Goal: Task Accomplishment & Management: Use online tool/utility

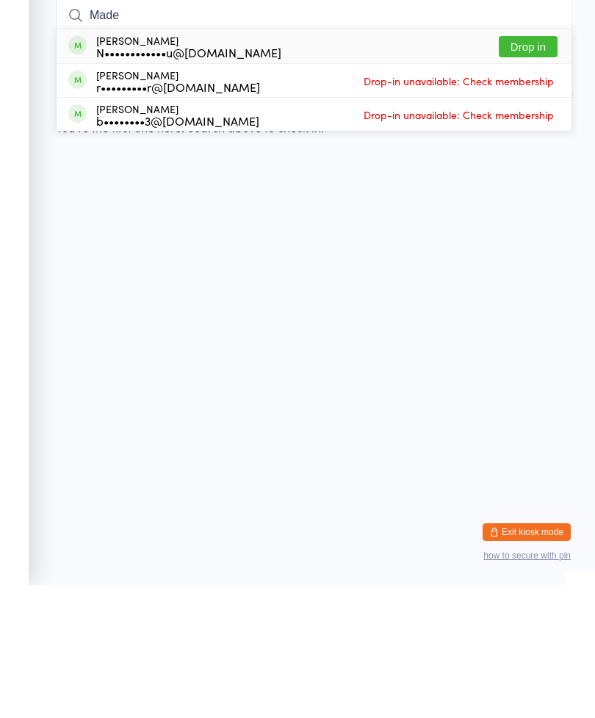
type input "Made"
click at [531, 169] on button "Drop in" at bounding box center [528, 179] width 59 height 21
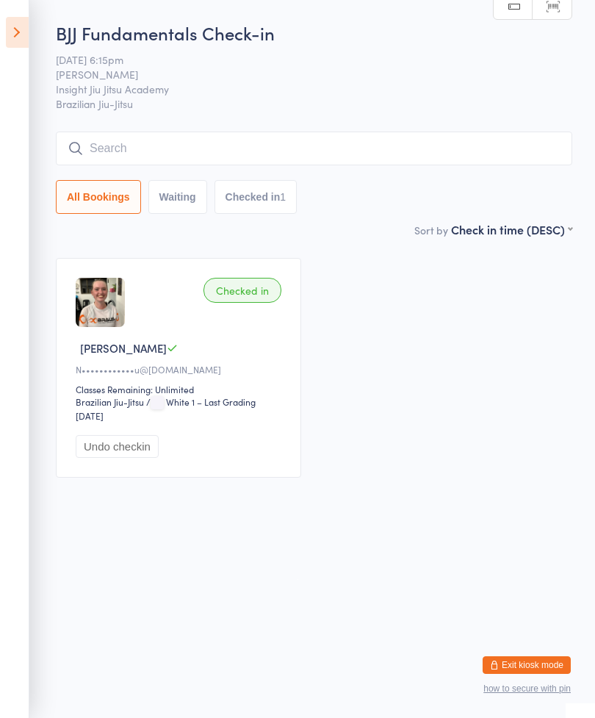
click at [145, 134] on input "search" at bounding box center [314, 149] width 517 height 34
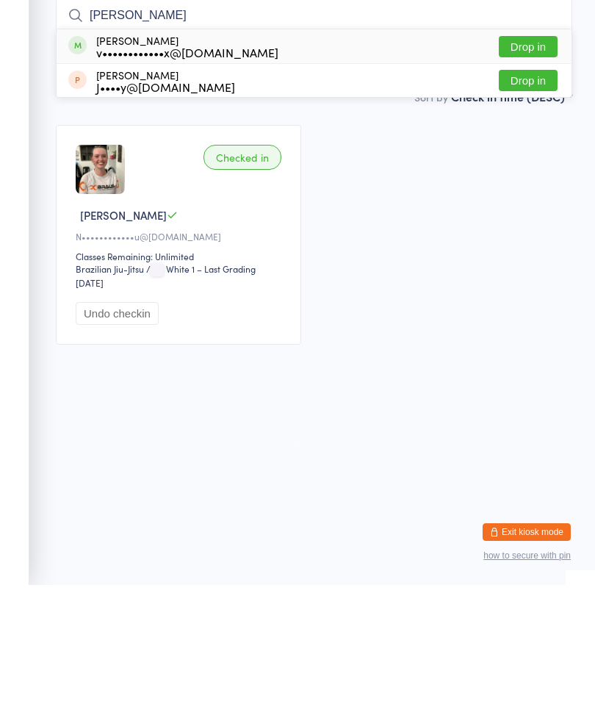
type input "[PERSON_NAME]"
click at [527, 169] on button "Drop in" at bounding box center [528, 179] width 59 height 21
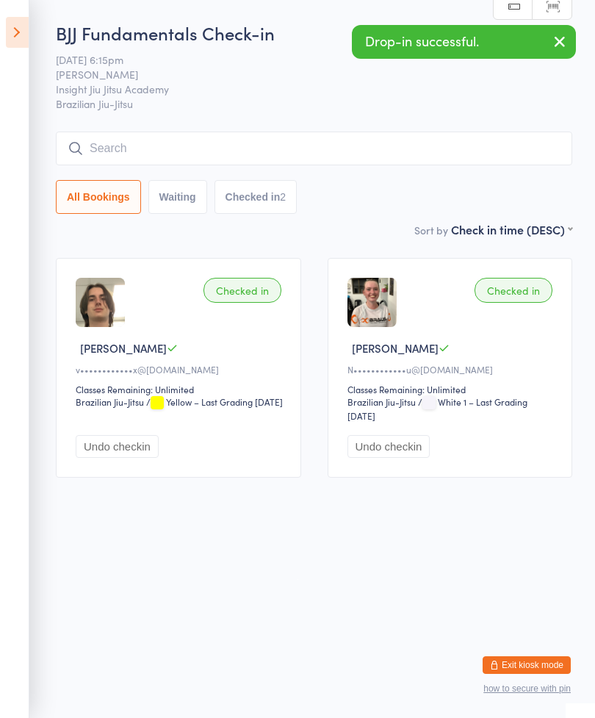
click at [395, 141] on input "search" at bounding box center [314, 149] width 517 height 34
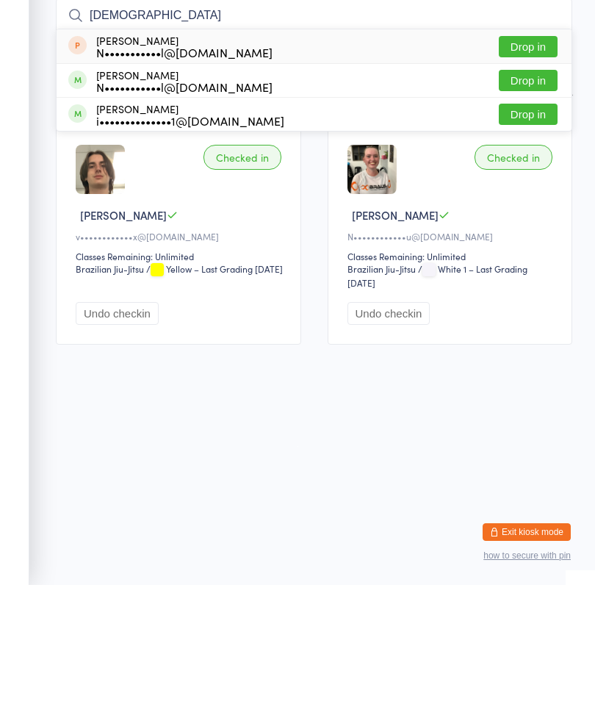
type input "[DEMOGRAPHIC_DATA]"
click at [531, 237] on button "Drop in" at bounding box center [528, 247] width 59 height 21
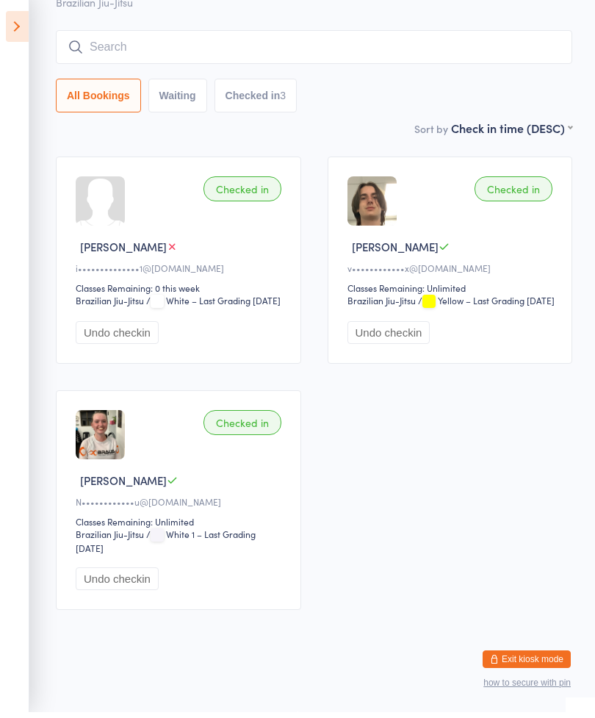
scroll to position [107, 0]
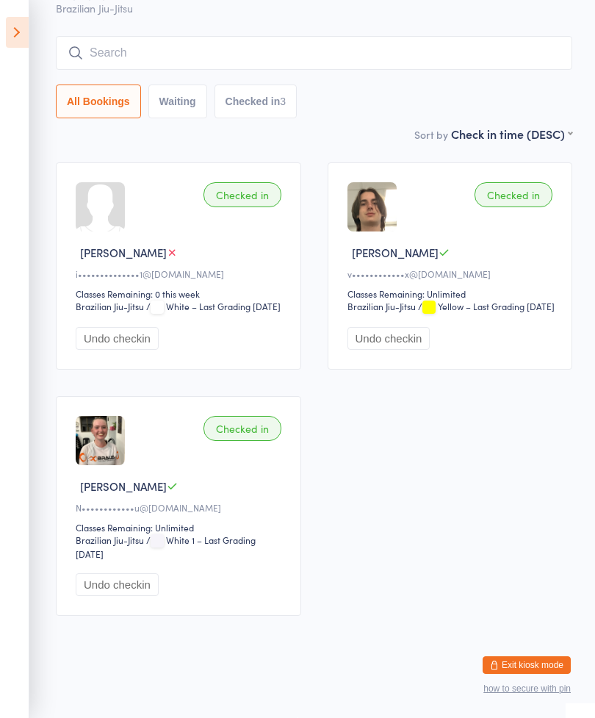
click at [108, 36] on input "search" at bounding box center [314, 53] width 517 height 34
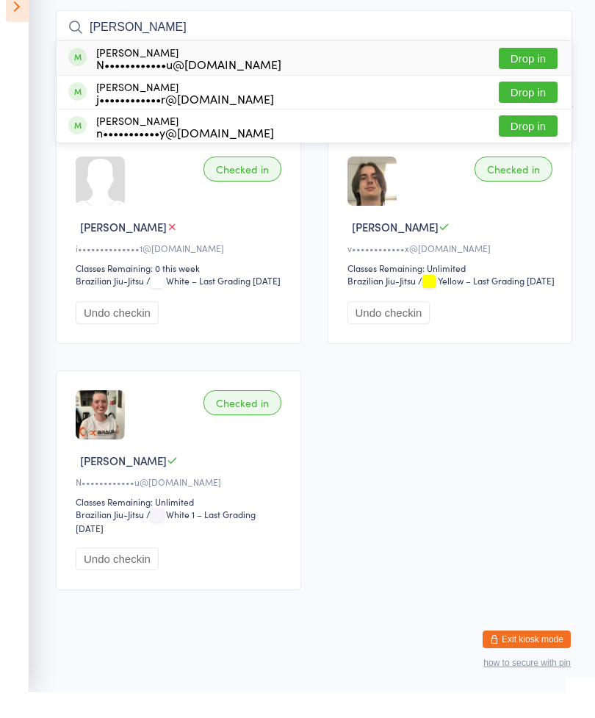
type input "[PERSON_NAME]"
click at [539, 73] on button "Drop in" at bounding box center [528, 83] width 59 height 21
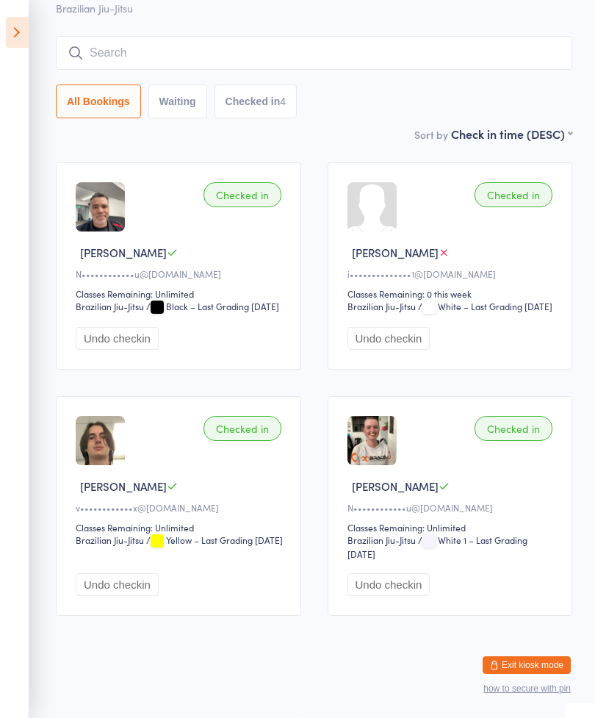
click at [122, 36] on input "search" at bounding box center [314, 53] width 517 height 34
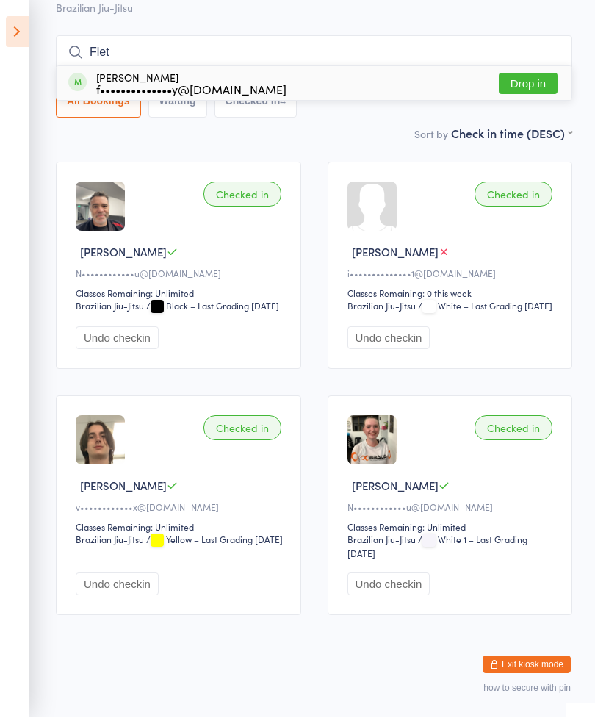
type input "Flet"
click at [528, 73] on button "Drop in" at bounding box center [528, 83] width 59 height 21
